Goal: Entertainment & Leisure: Browse casually

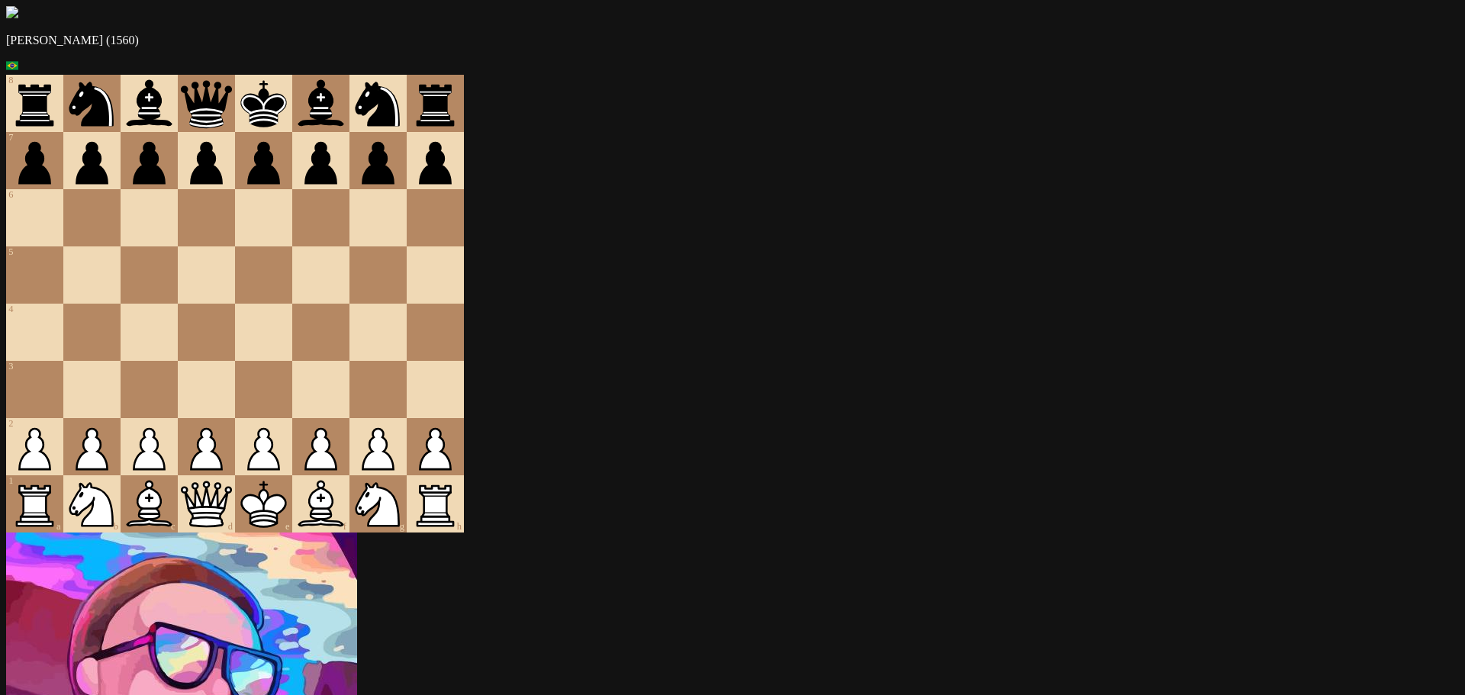
drag, startPoint x: 870, startPoint y: 157, endPoint x: 940, endPoint y: 158, distance: 70.2
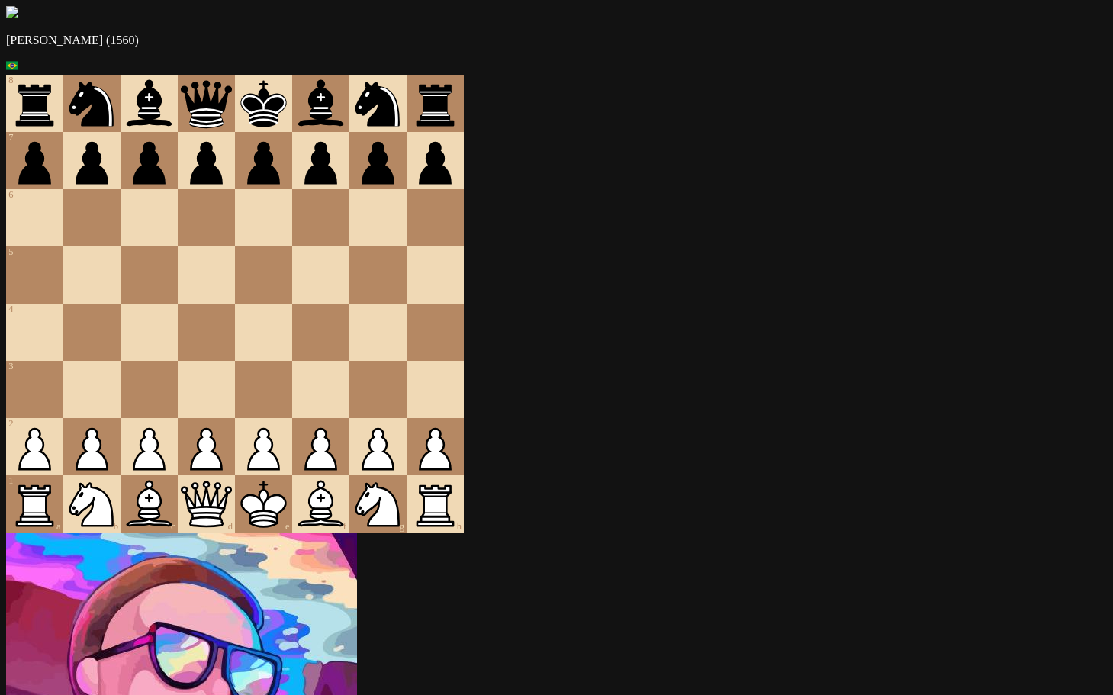
click at [813, 88] on div "Andre (1560) 8 7 6 5 4 3 2 1 a b c d e f g h Guest (?) Hey, wait that's my piec…" at bounding box center [556, 531] width 1101 height 1050
